Goal: Find specific page/section: Find specific page/section

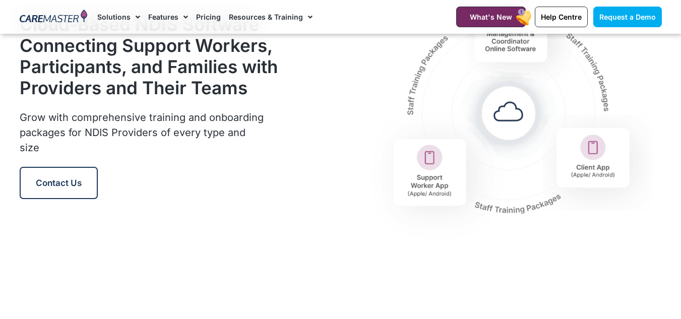
scroll to position [1209, 0]
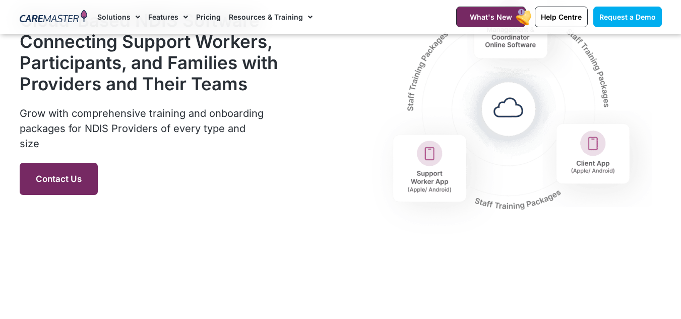
click at [72, 182] on span "Contact Us" at bounding box center [59, 179] width 46 height 10
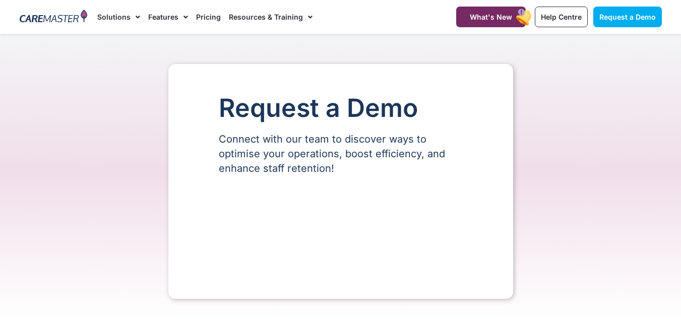
scroll to position [302, 0]
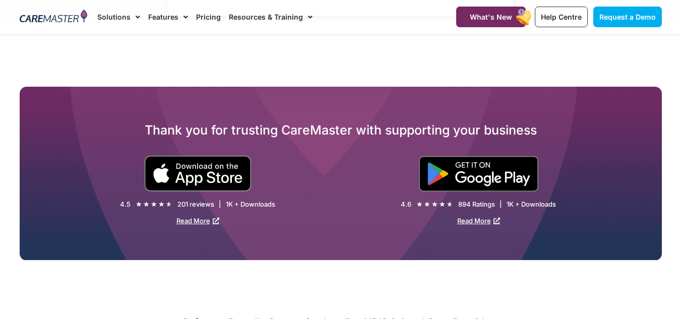
select select "**"
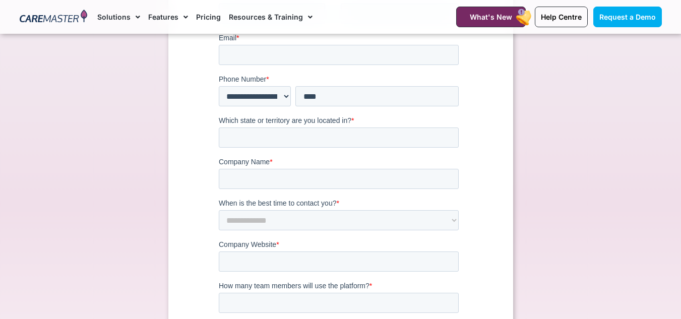
scroll to position [0, 0]
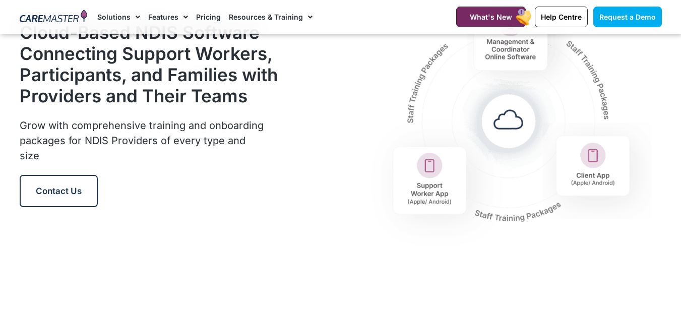
scroll to position [1209, 0]
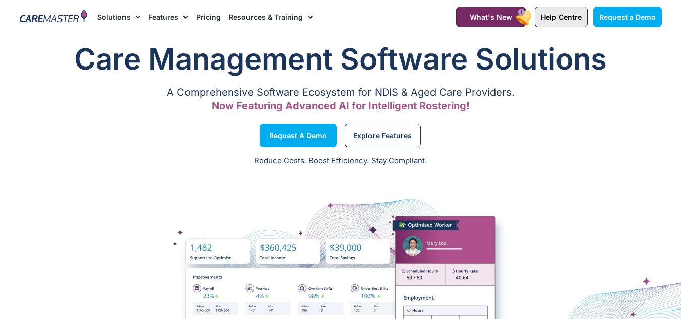
click at [552, 9] on link "Help Centre" at bounding box center [560, 17] width 53 height 21
click at [553, 18] on span "Help Centre" at bounding box center [560, 17] width 41 height 9
